Goal: Obtain resource: Download file/media

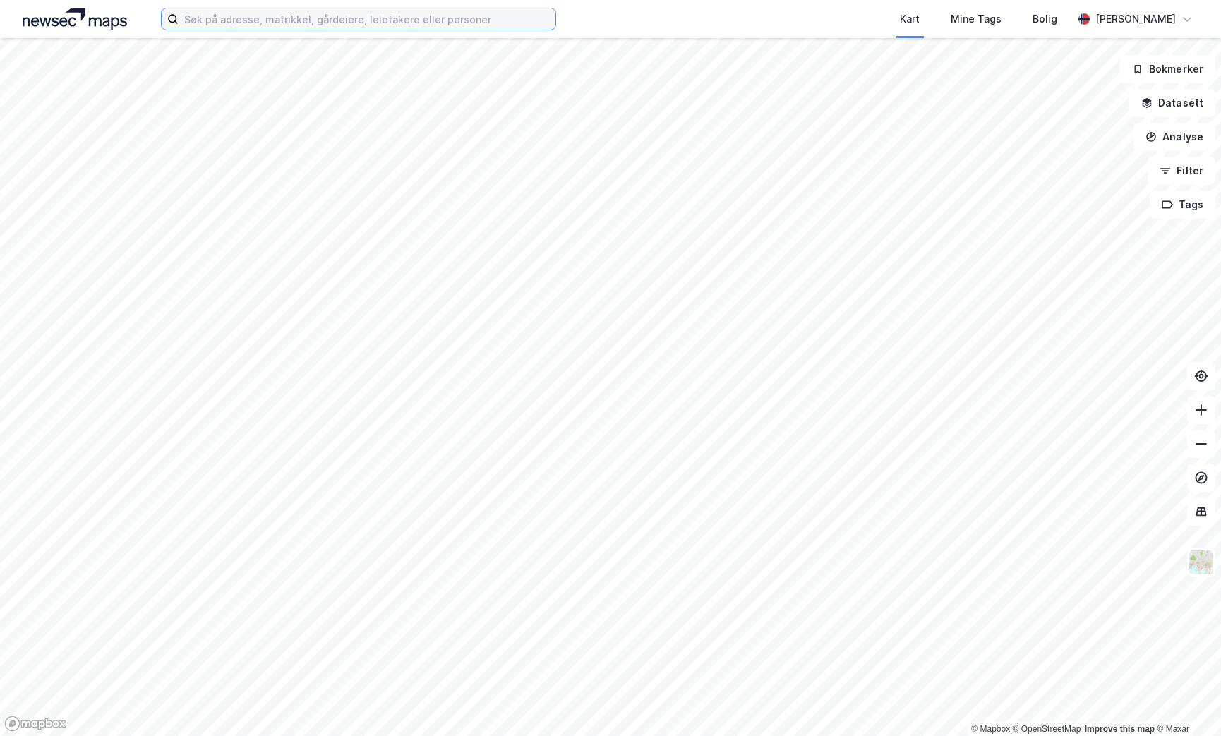
click at [265, 11] on input at bounding box center [367, 18] width 377 height 21
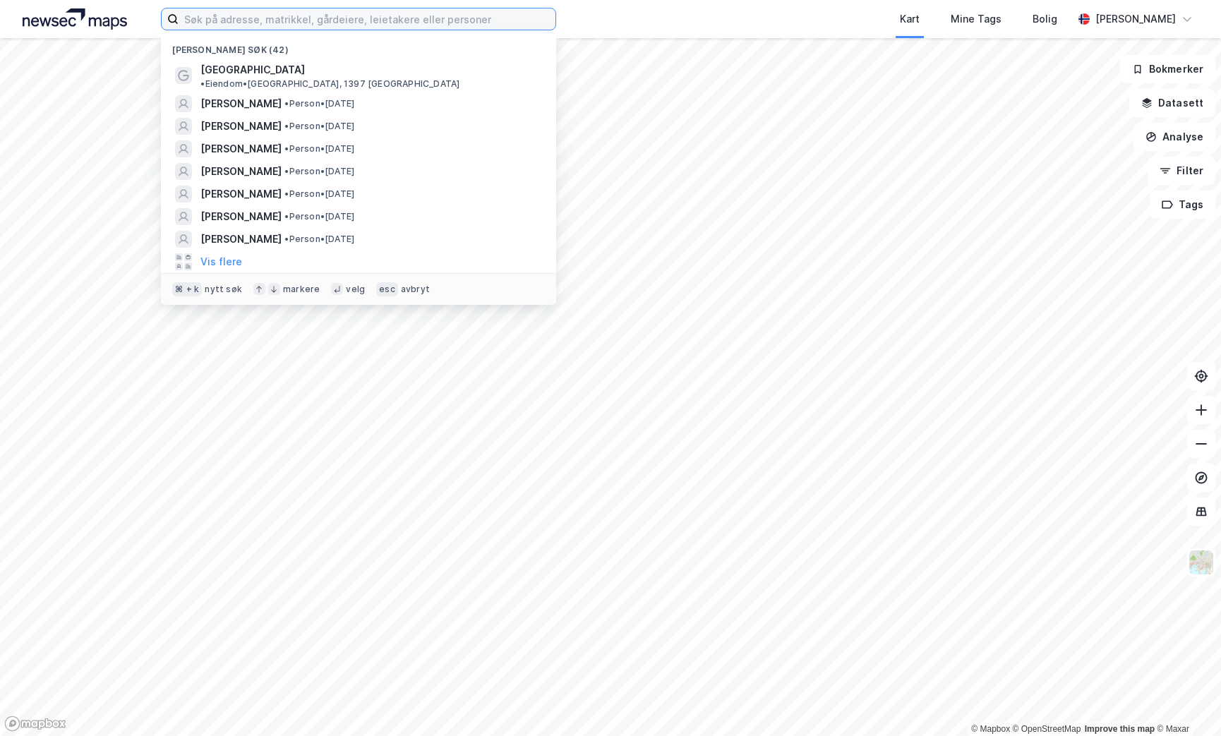
click at [265, 23] on input at bounding box center [367, 18] width 377 height 21
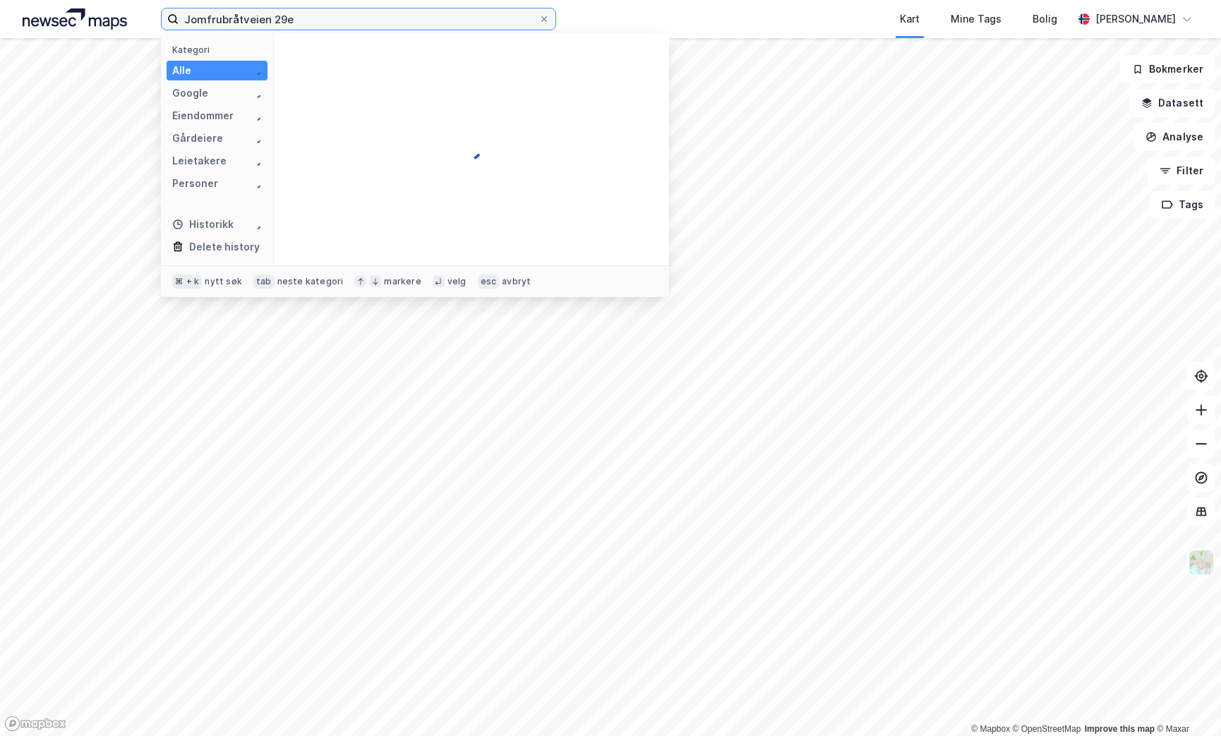
type input "Jomfrubråtveien 29e"
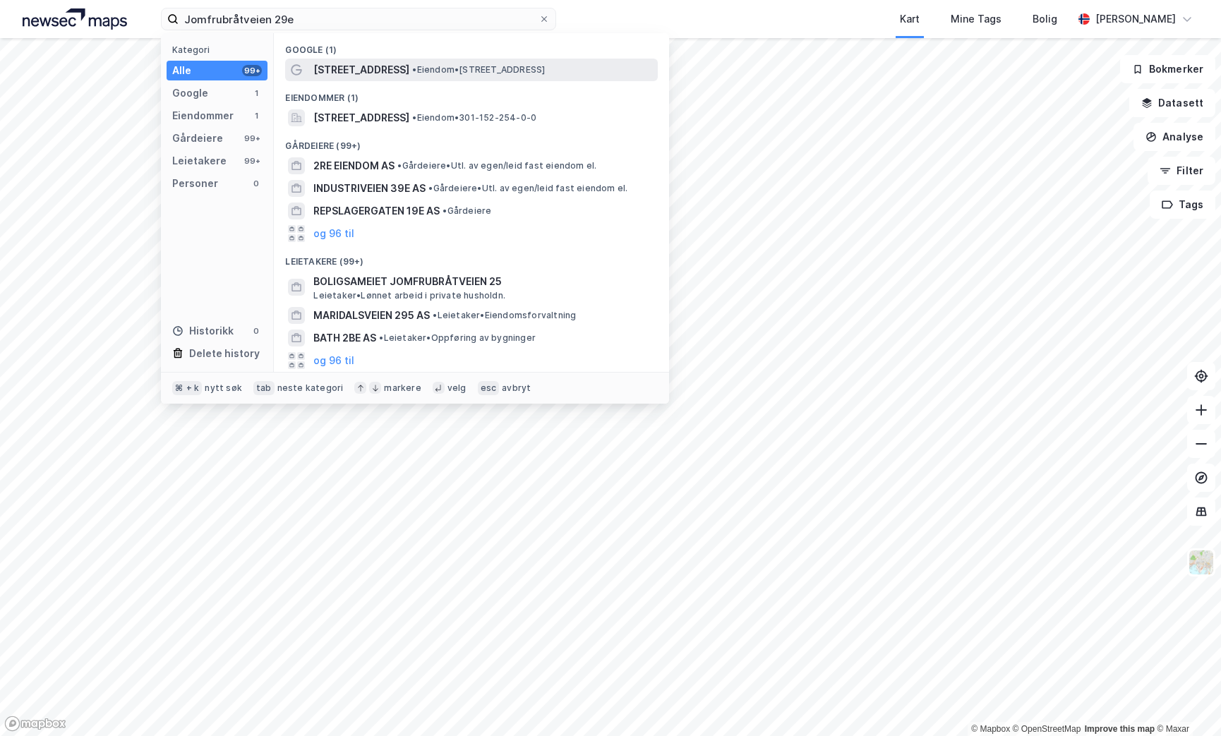
click at [379, 76] on span "[STREET_ADDRESS]" at bounding box center [361, 69] width 96 height 17
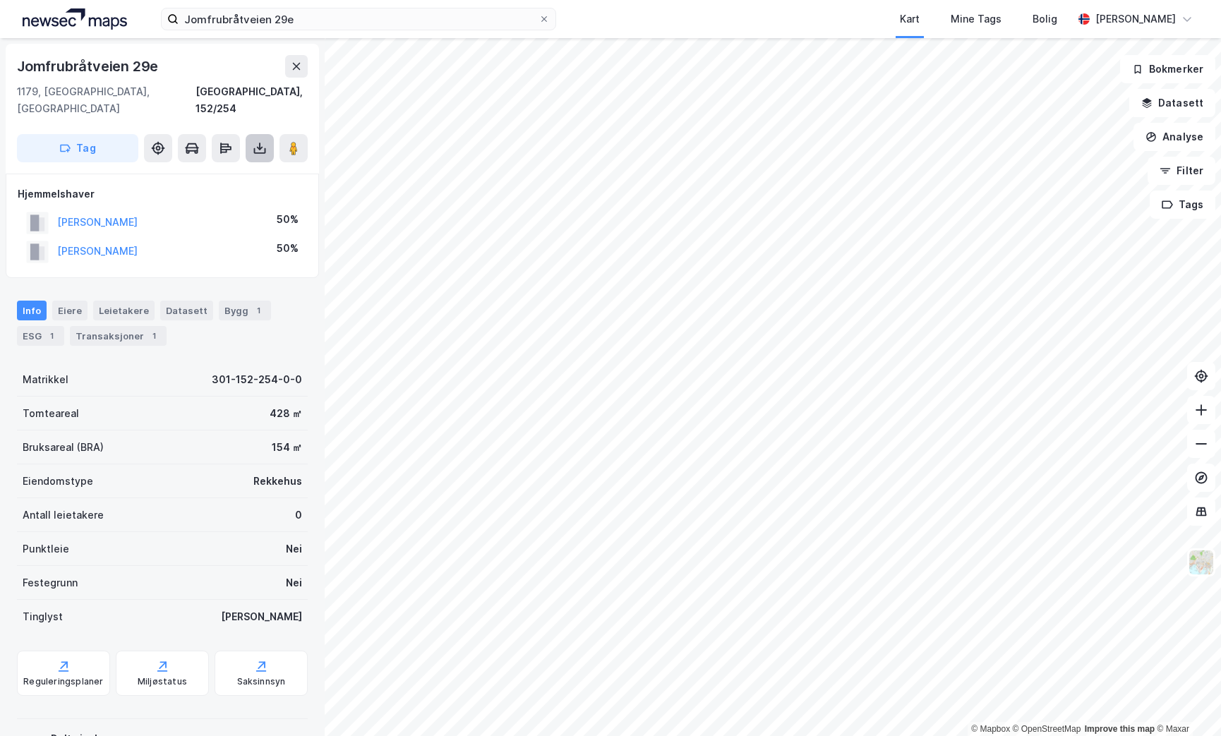
click at [258, 141] on icon at bounding box center [260, 148] width 14 height 14
click at [208, 171] on div "Last ned grunnbok" at bounding box center [190, 176] width 82 height 11
